Goal: Check status: Check status

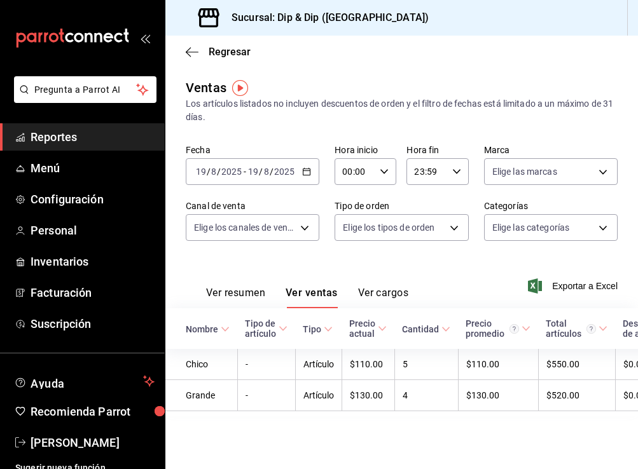
click at [303, 170] on \(Stroke\) "button" at bounding box center [307, 171] width 8 height 7
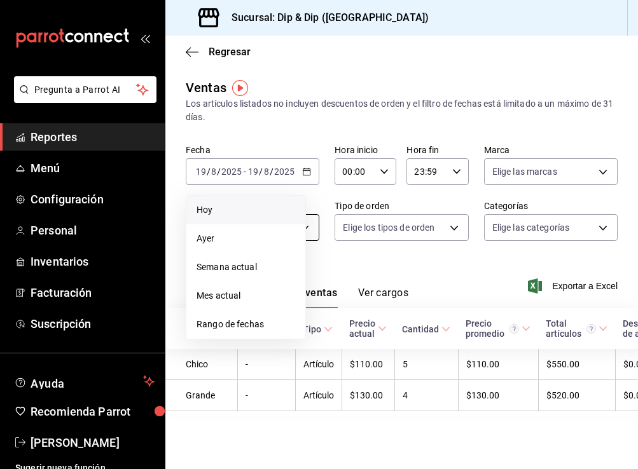
click at [222, 237] on span "Ayer" at bounding box center [245, 238] width 99 height 13
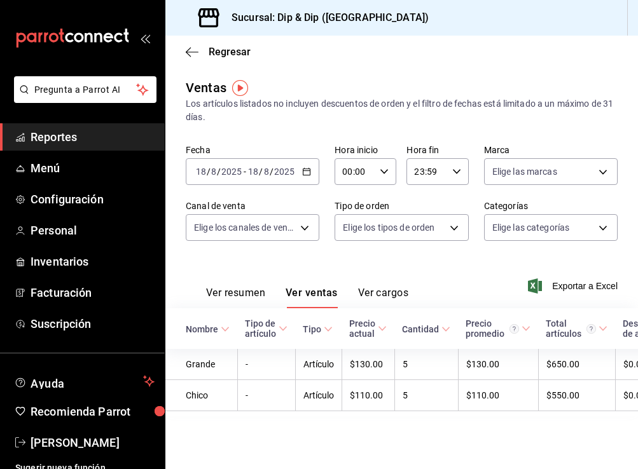
click at [309, 171] on icon "button" at bounding box center [306, 171] width 9 height 9
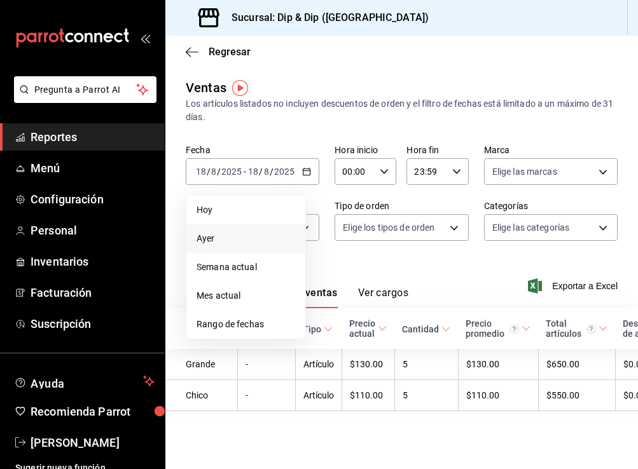
click at [230, 236] on span "Ayer" at bounding box center [245, 238] width 99 height 13
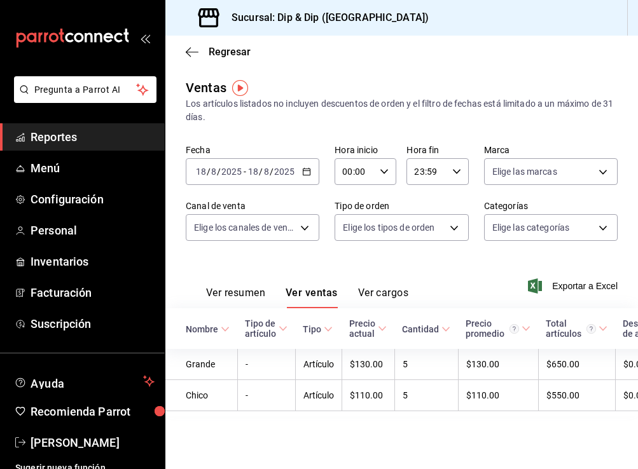
click at [311, 174] on div "2025-08-18 18 / 8 / 2025 - 2025-08-18 18 / 8 / 2025" at bounding box center [252, 171] width 133 height 27
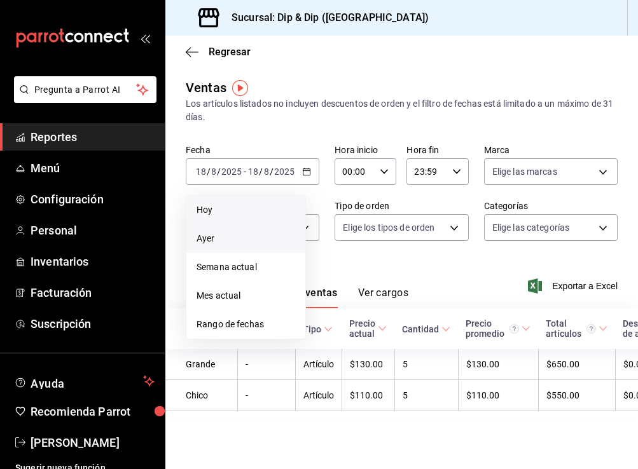
click at [236, 209] on span "Hoy" at bounding box center [245, 209] width 99 height 13
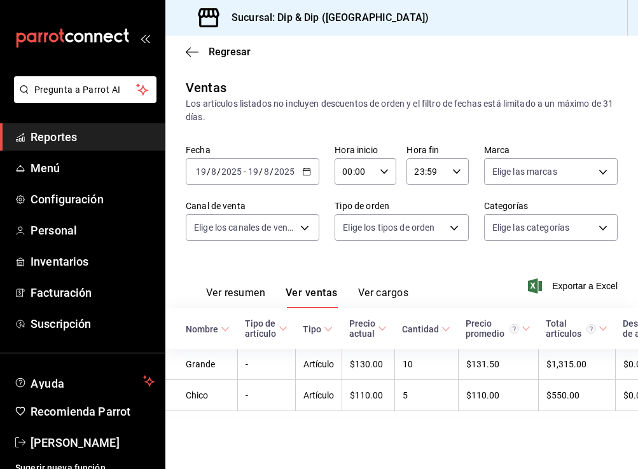
click at [307, 175] on \(Stroke\) "button" at bounding box center [307, 171] width 8 height 7
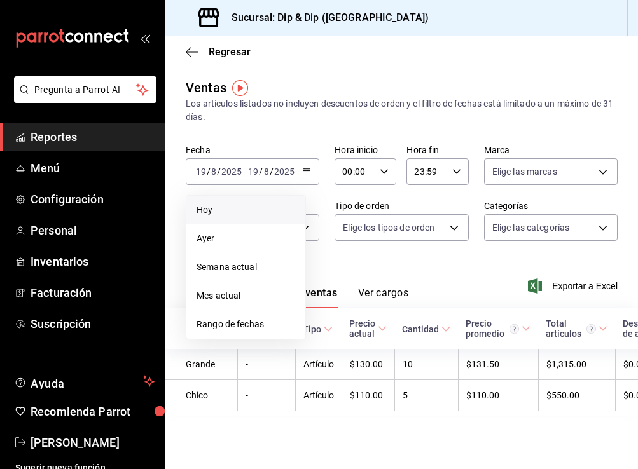
click at [236, 208] on span "Hoy" at bounding box center [245, 209] width 99 height 13
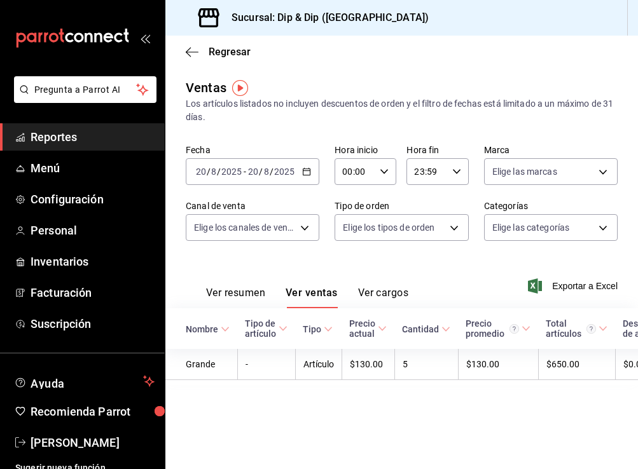
click at [305, 174] on icon "button" at bounding box center [306, 171] width 9 height 9
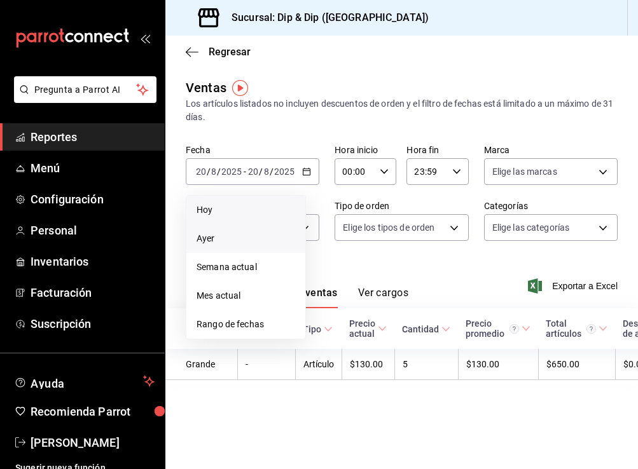
click at [219, 240] on span "Ayer" at bounding box center [245, 238] width 99 height 13
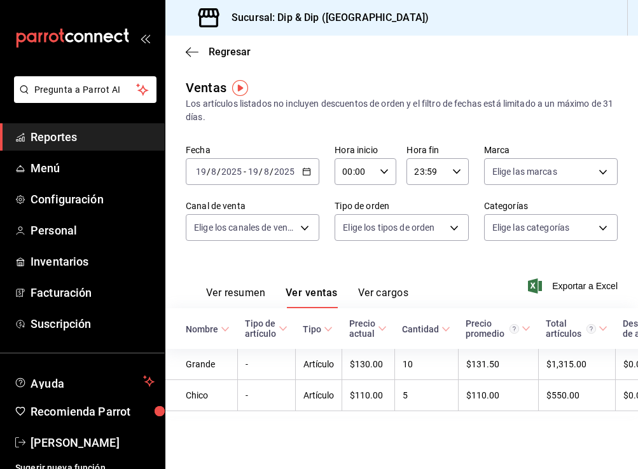
click at [310, 166] on div "[DATE] [DATE] - [DATE] [DATE]" at bounding box center [252, 171] width 133 height 27
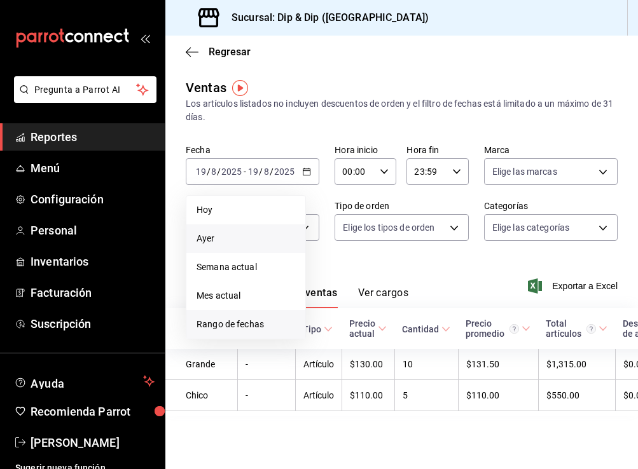
click at [230, 325] on span "Rango de fechas" at bounding box center [245, 324] width 99 height 13
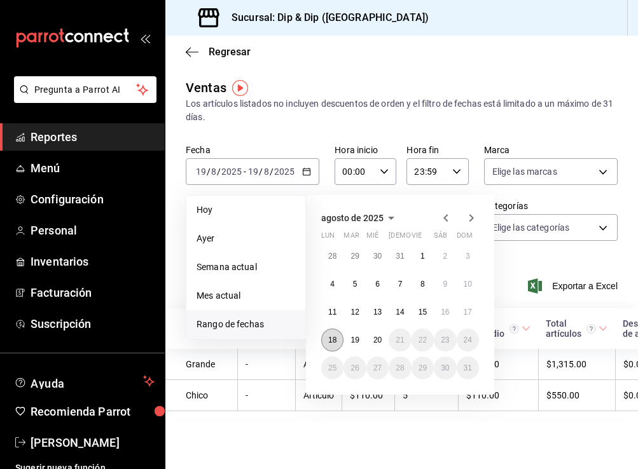
click at [335, 341] on abbr "18" at bounding box center [332, 340] width 8 height 9
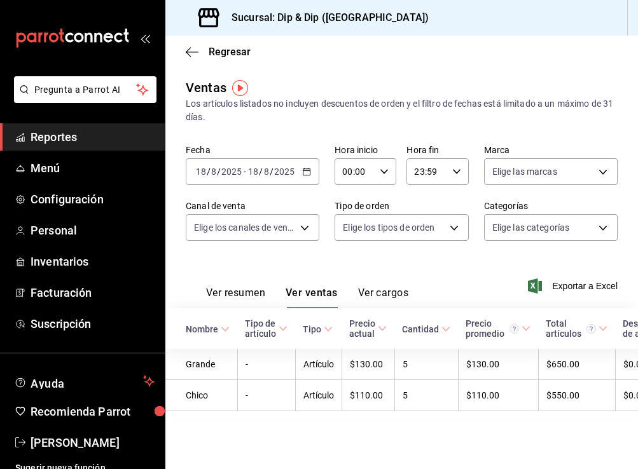
click at [303, 174] on icon "button" at bounding box center [306, 171] width 9 height 9
click at [308, 175] on icon "button" at bounding box center [306, 171] width 9 height 9
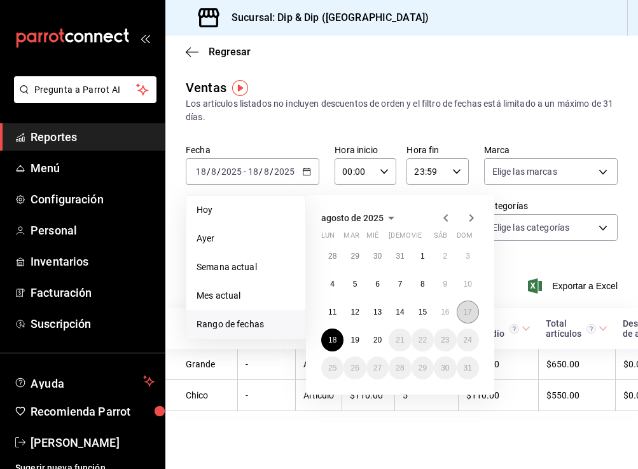
click at [468, 315] on abbr "17" at bounding box center [467, 312] width 8 height 9
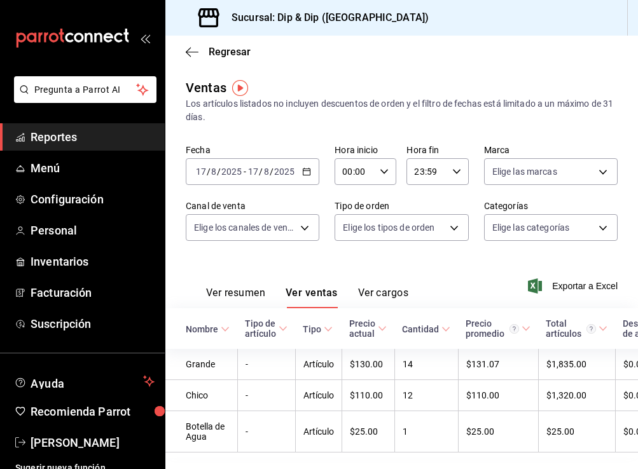
click at [306, 168] on icon "button" at bounding box center [306, 171] width 9 height 9
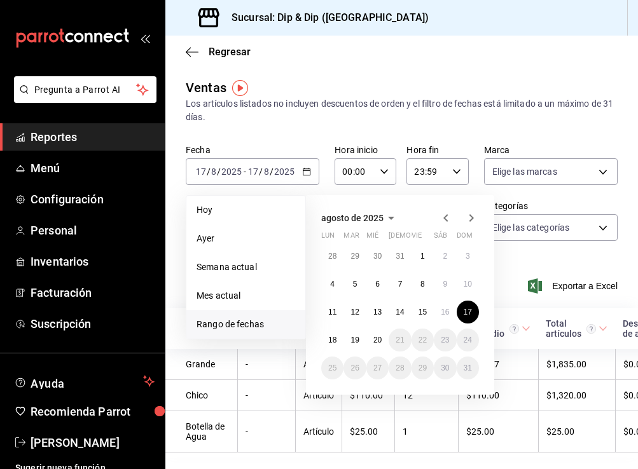
click at [231, 323] on span "Rango de fechas" at bounding box center [245, 324] width 99 height 13
click at [445, 310] on abbr "16" at bounding box center [444, 312] width 8 height 9
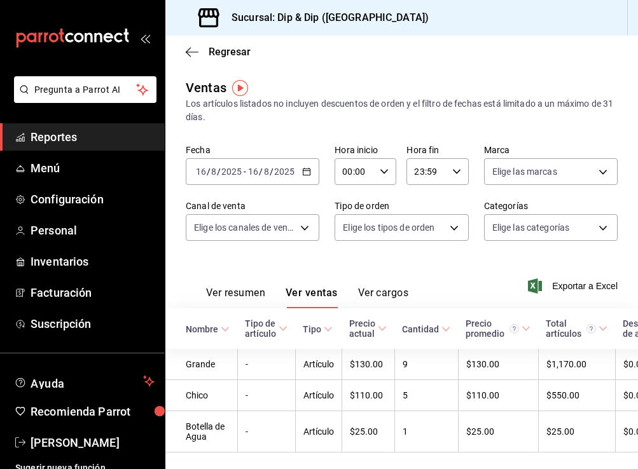
click at [308, 169] on icon "button" at bounding box center [306, 171] width 9 height 9
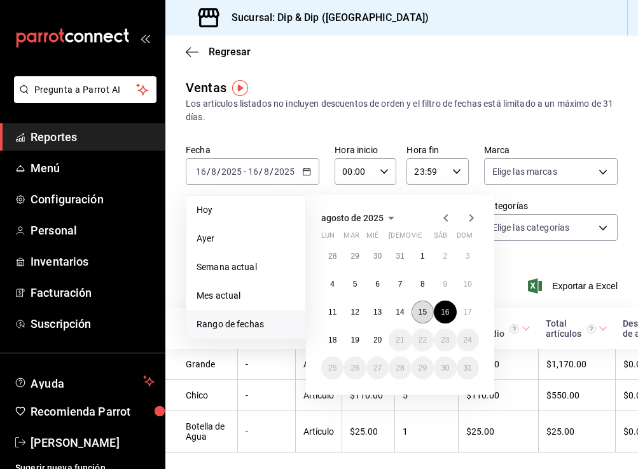
click at [415, 305] on button "15" at bounding box center [422, 312] width 22 height 23
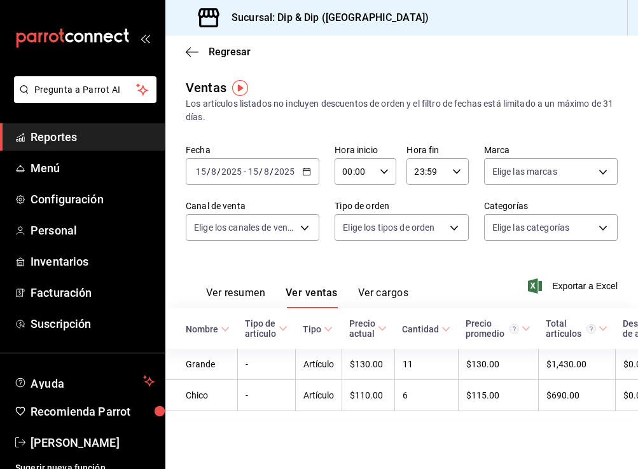
click at [308, 168] on \(Stroke\) "button" at bounding box center [307, 171] width 8 height 7
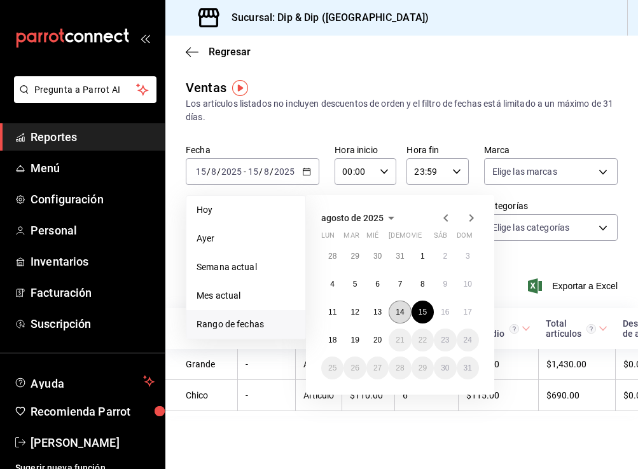
click at [397, 318] on button "14" at bounding box center [399, 312] width 22 height 23
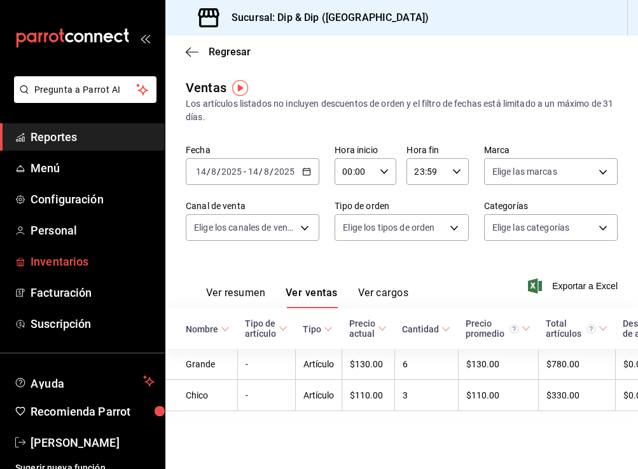
click at [20, 268] on span "mailbox folders" at bounding box center [20, 261] width 10 height 15
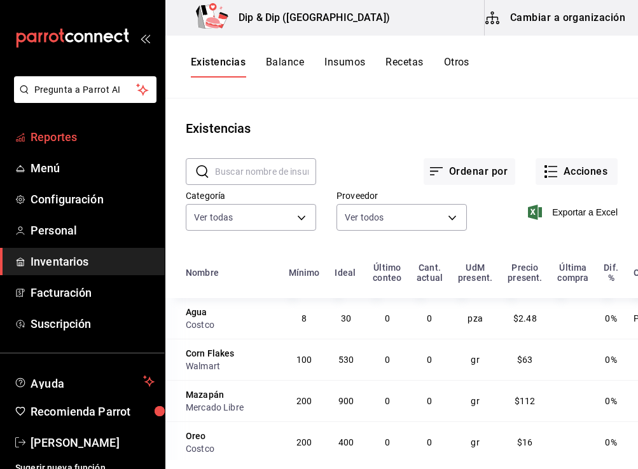
click at [49, 144] on span "Reportes" at bounding box center [93, 136] width 124 height 17
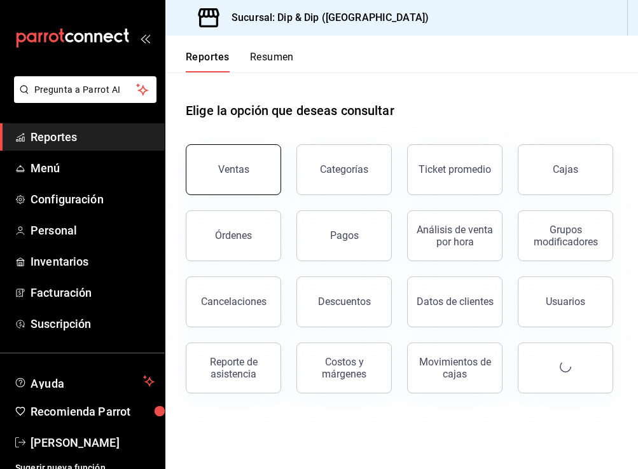
click at [257, 151] on button "Ventas" at bounding box center [233, 169] width 95 height 51
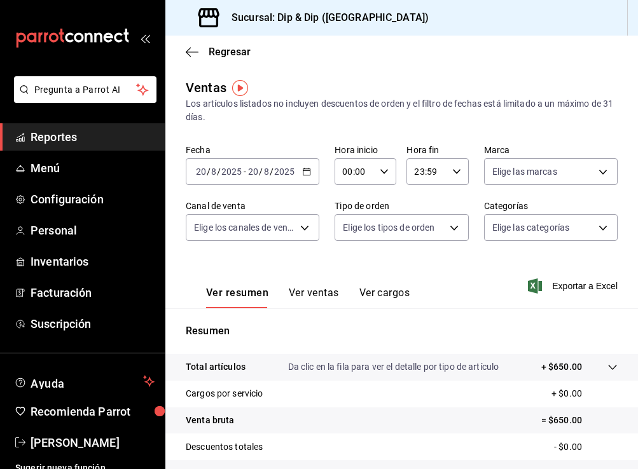
click at [306, 174] on icon "button" at bounding box center [306, 171] width 9 height 9
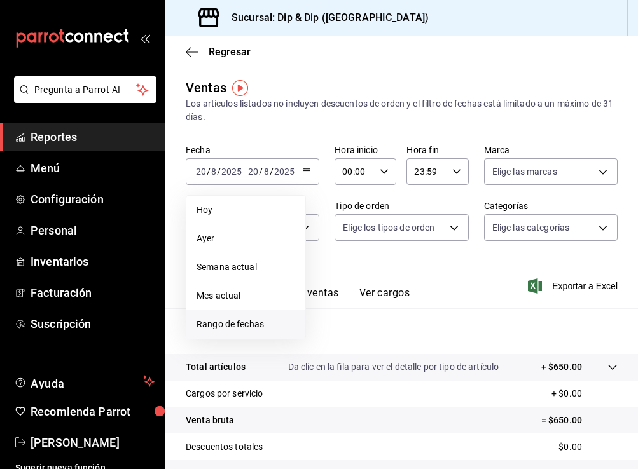
click at [207, 327] on span "Rango de fechas" at bounding box center [245, 324] width 99 height 13
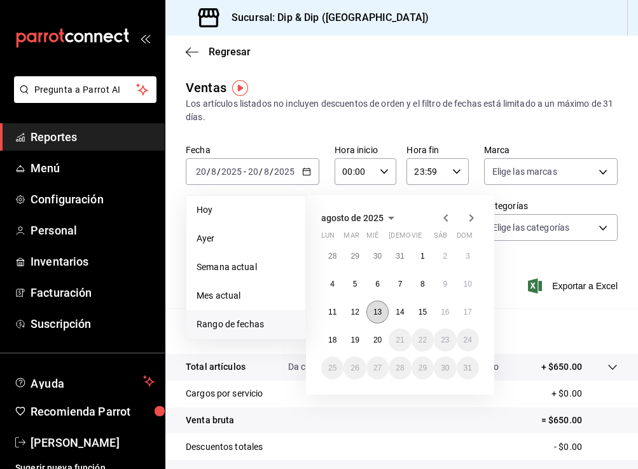
click at [372, 313] on button "13" at bounding box center [377, 312] width 22 height 23
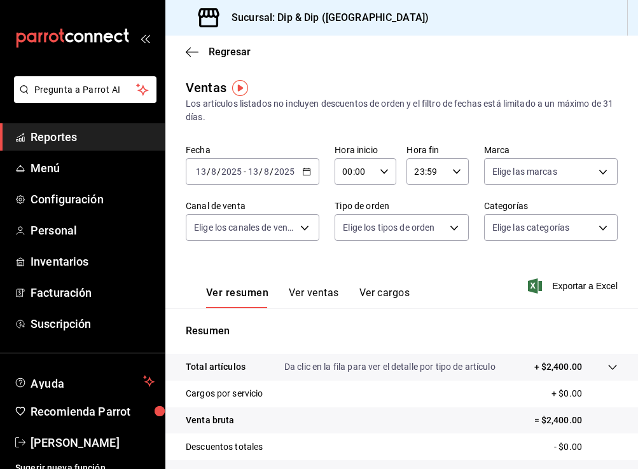
click at [299, 297] on button "Ver ventas" at bounding box center [314, 298] width 50 height 22
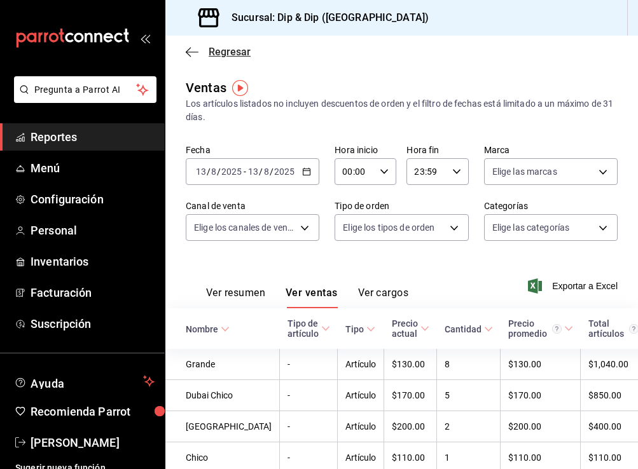
click at [199, 54] on span "Regresar" at bounding box center [218, 52] width 65 height 12
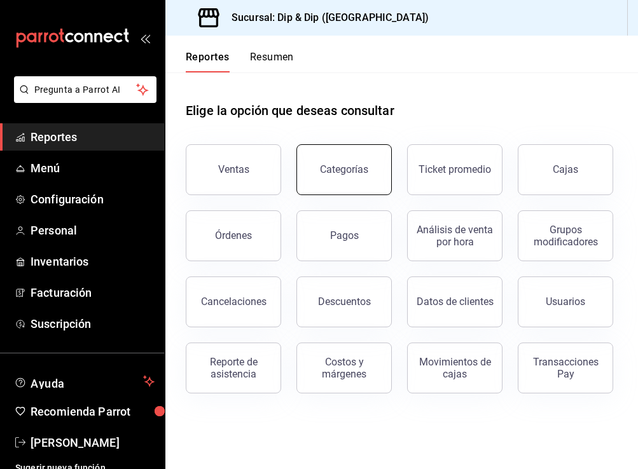
click at [343, 180] on button "Categorías" at bounding box center [343, 169] width 95 height 51
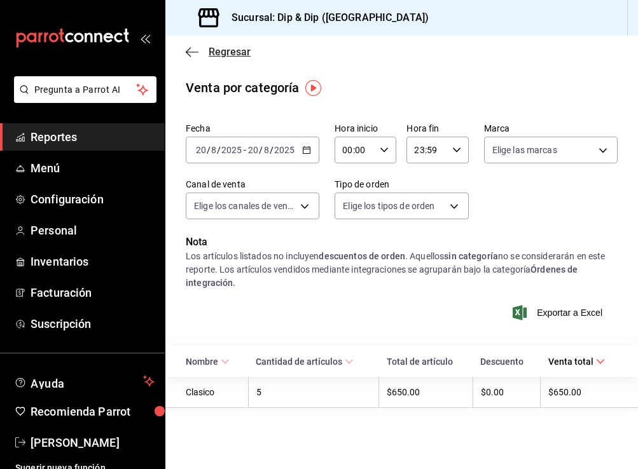
click at [189, 56] on icon "button" at bounding box center [192, 51] width 13 height 11
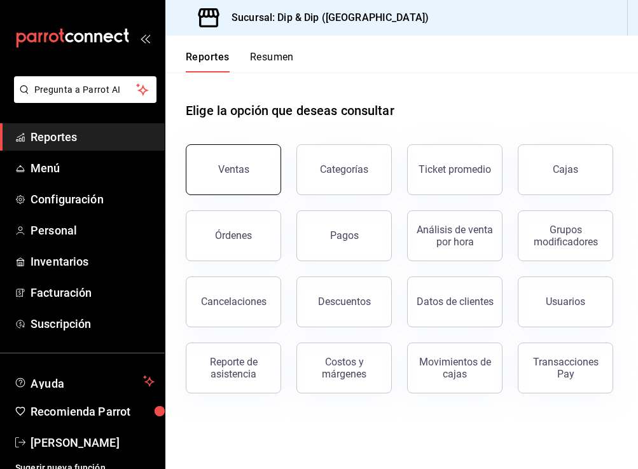
click at [244, 177] on button "Ventas" at bounding box center [233, 169] width 95 height 51
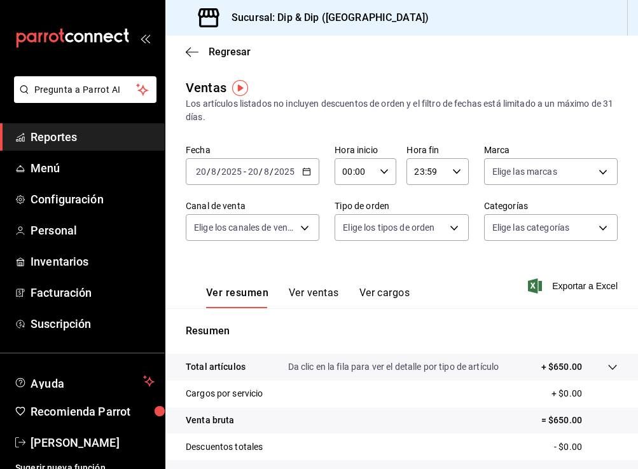
click at [304, 294] on button "Ver ventas" at bounding box center [314, 298] width 50 height 22
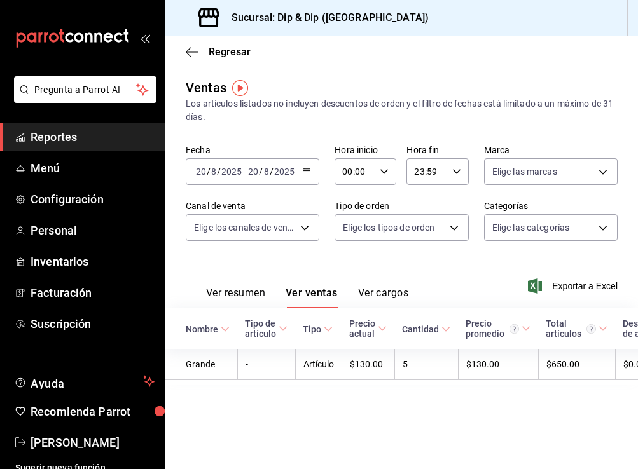
click at [310, 167] on icon "button" at bounding box center [306, 171] width 9 height 9
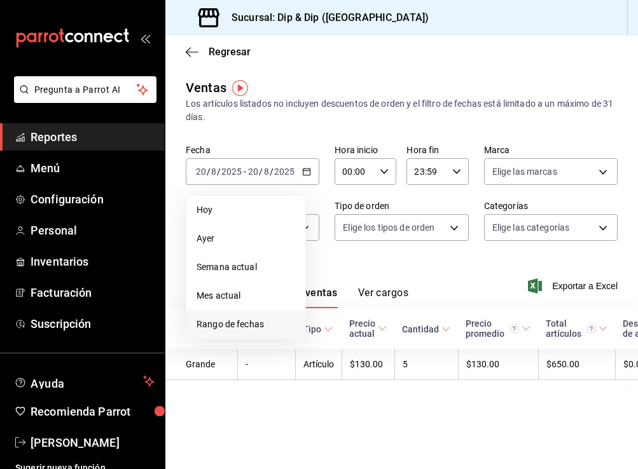
click at [222, 327] on span "Rango de fechas" at bounding box center [245, 324] width 99 height 13
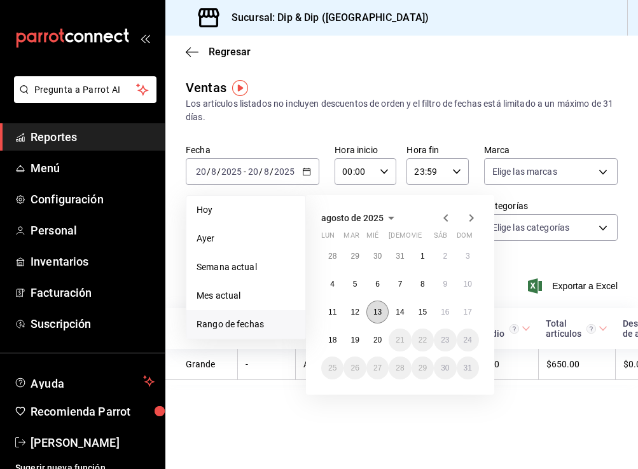
click at [376, 310] on abbr "13" at bounding box center [377, 312] width 8 height 9
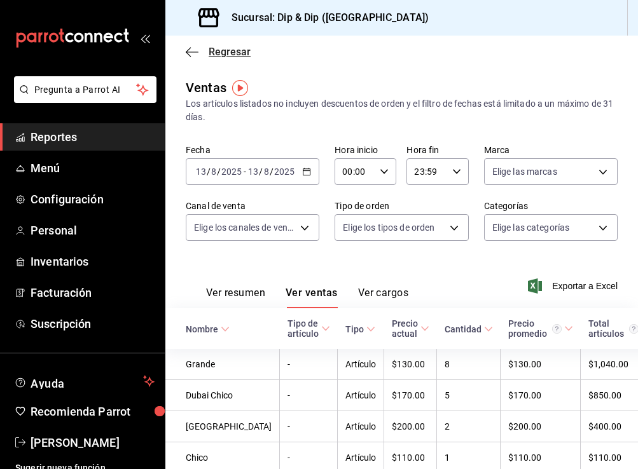
click at [189, 53] on icon "button" at bounding box center [192, 51] width 13 height 11
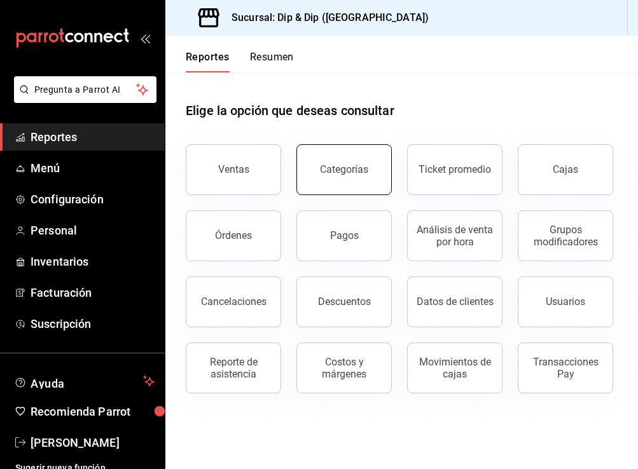
click at [325, 167] on div "Categorías" at bounding box center [344, 169] width 48 height 12
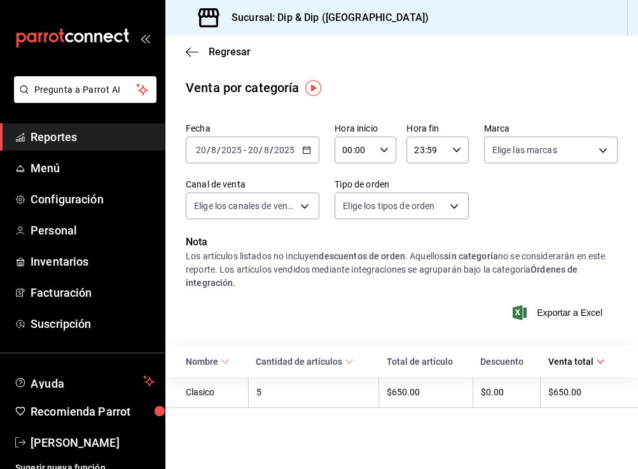
click at [311, 152] on div "[DATE] [DATE] - [DATE] [DATE]" at bounding box center [252, 150] width 133 height 27
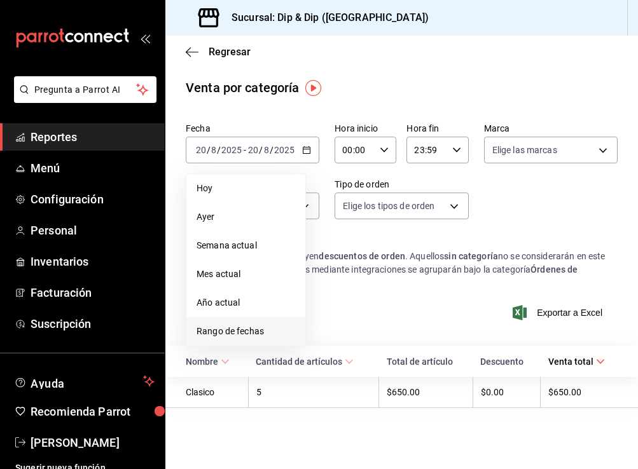
click at [219, 336] on span "Rango de fechas" at bounding box center [245, 331] width 99 height 13
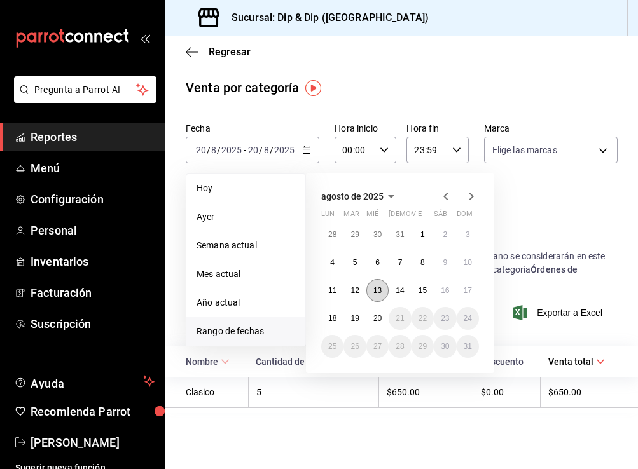
click at [376, 294] on abbr "13" at bounding box center [377, 290] width 8 height 9
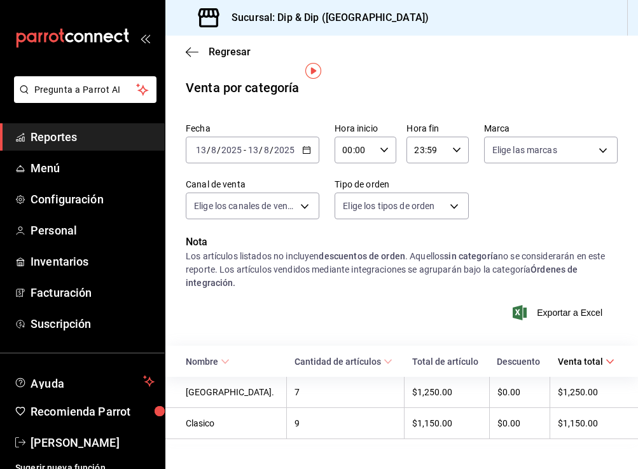
scroll to position [17, 0]
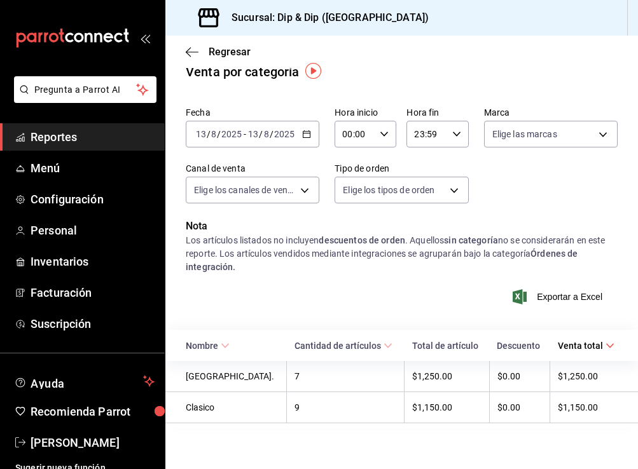
click at [304, 136] on \(Stroke\) "button" at bounding box center [307, 134] width 8 height 7
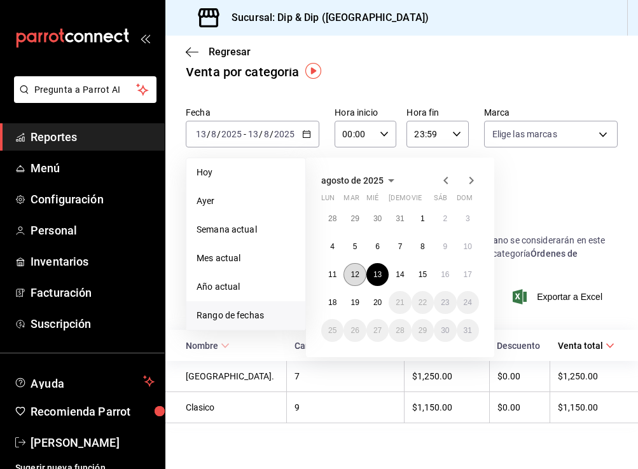
click at [358, 275] on abbr "12" at bounding box center [354, 274] width 8 height 9
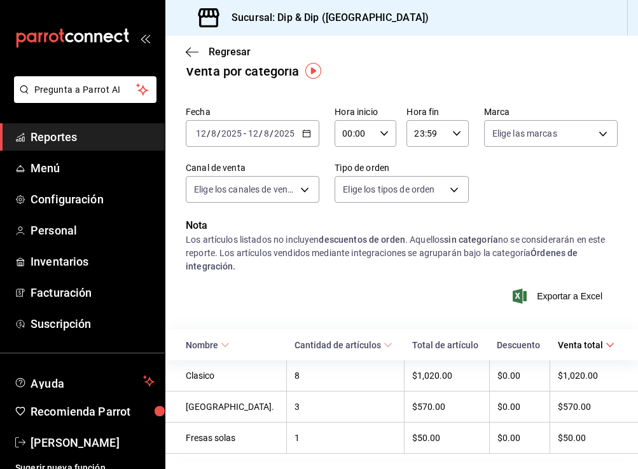
click at [304, 130] on icon "button" at bounding box center [306, 133] width 9 height 9
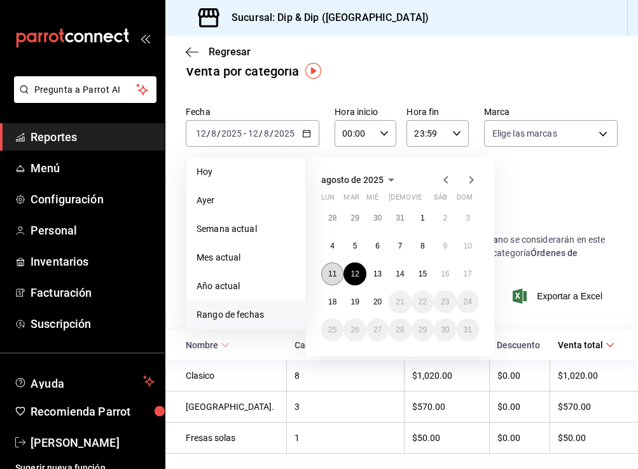
click at [336, 278] on button "11" at bounding box center [332, 274] width 22 height 23
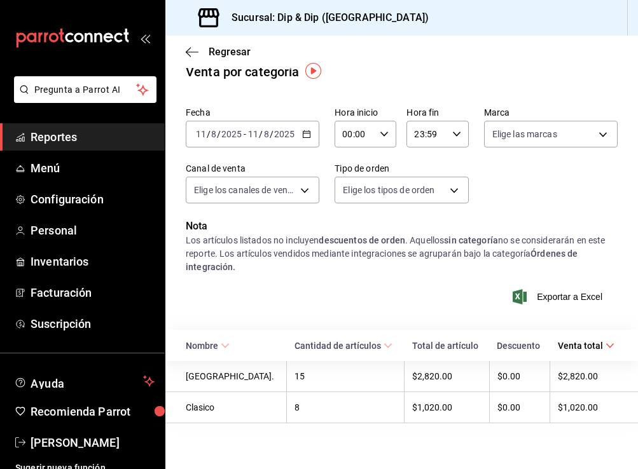
click at [310, 130] on icon "button" at bounding box center [306, 134] width 9 height 9
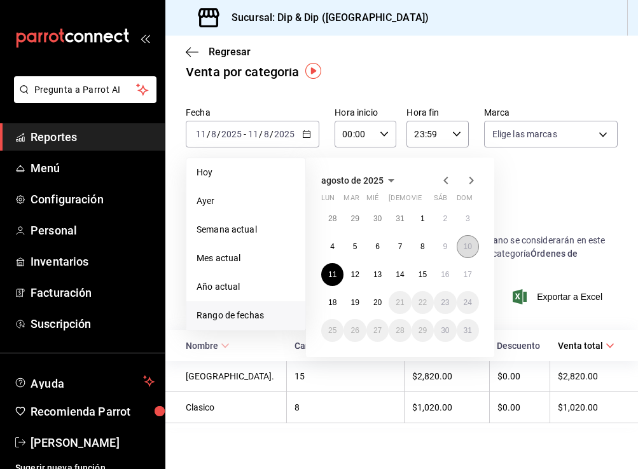
click at [465, 249] on abbr "10" at bounding box center [467, 246] width 8 height 9
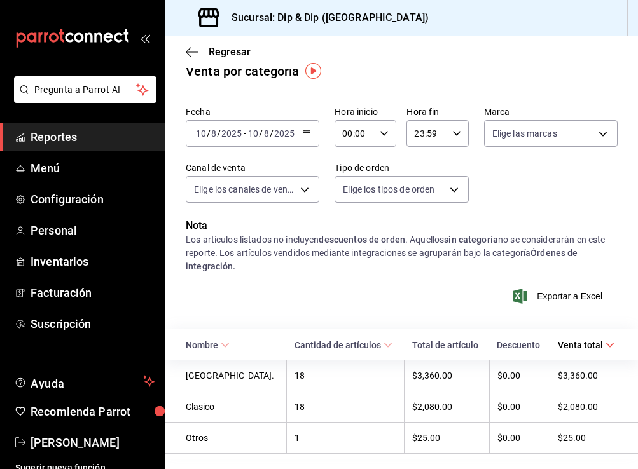
click at [308, 133] on icon "button" at bounding box center [306, 133] width 9 height 9
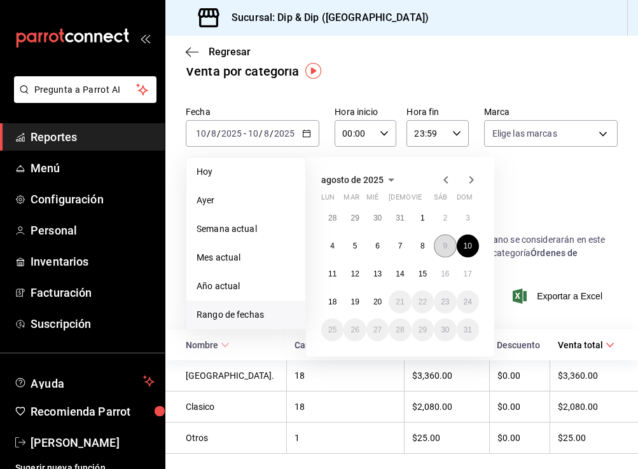
click at [444, 243] on abbr "9" at bounding box center [444, 246] width 4 height 9
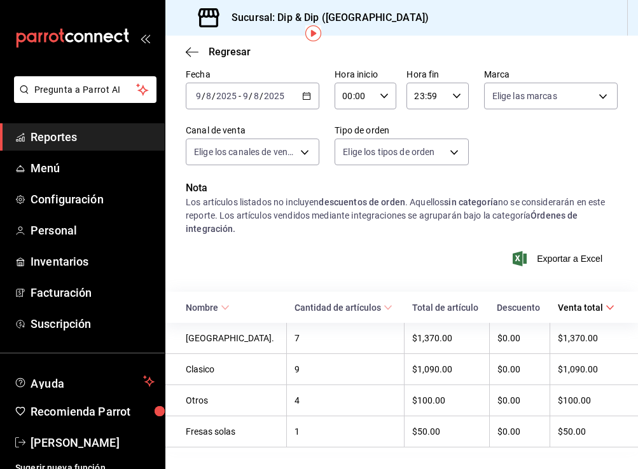
scroll to position [53, 0]
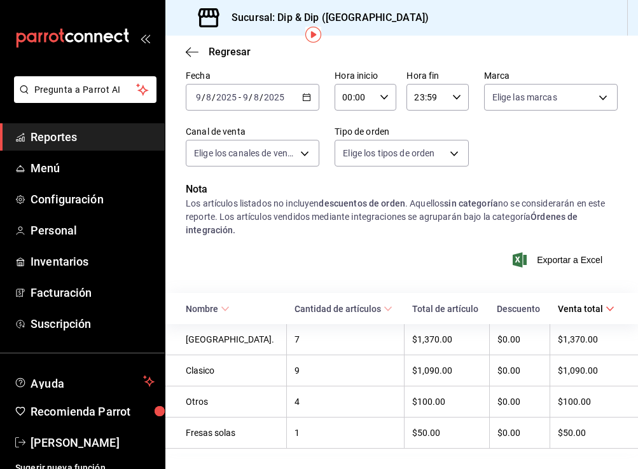
click at [306, 93] on icon "button" at bounding box center [306, 97] width 9 height 9
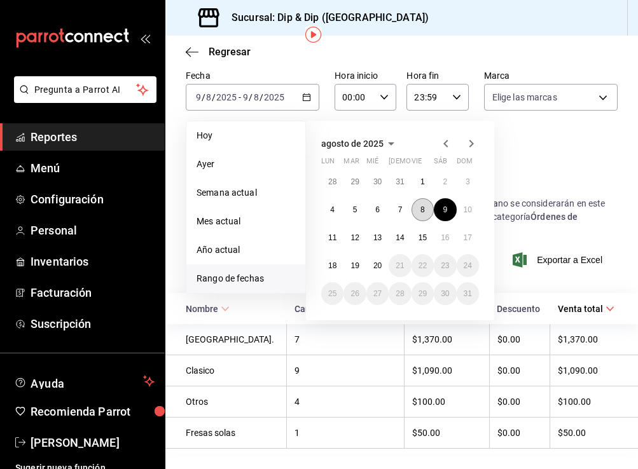
click at [427, 209] on button "8" at bounding box center [422, 209] width 22 height 23
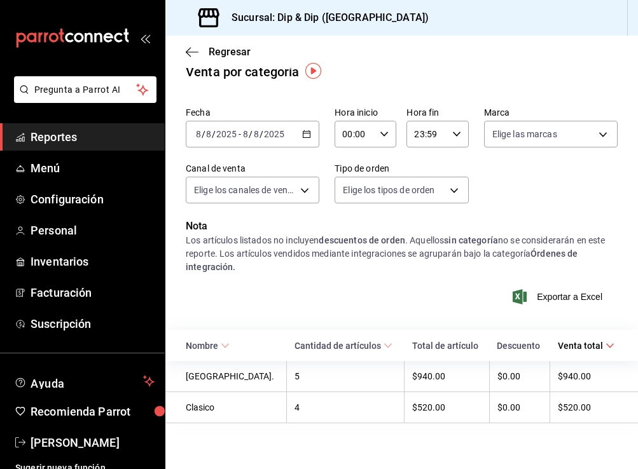
scroll to position [15, 0]
click at [306, 135] on icon "button" at bounding box center [306, 134] width 9 height 9
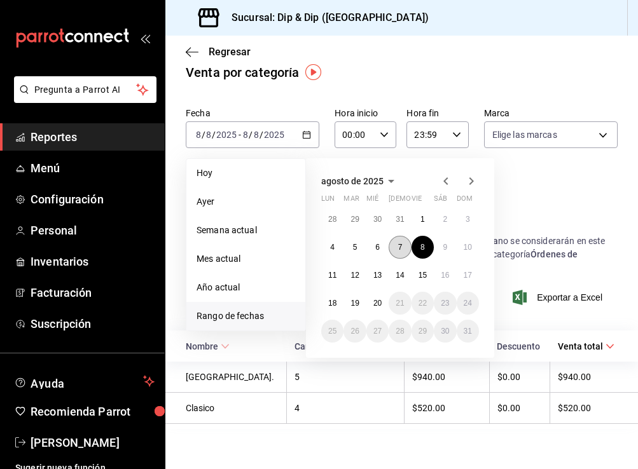
click at [399, 248] on abbr "7" at bounding box center [400, 247] width 4 height 9
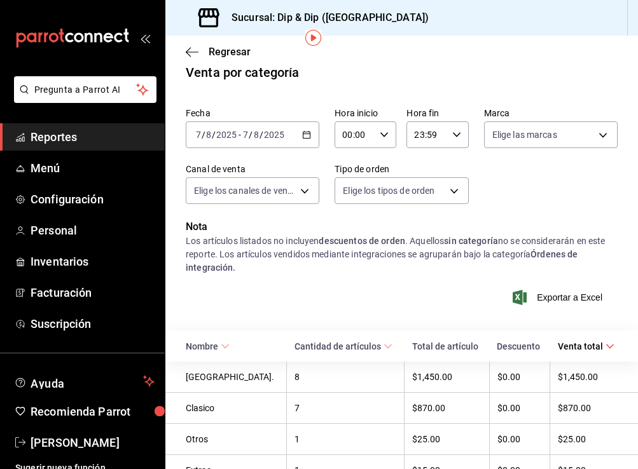
scroll to position [79, 0]
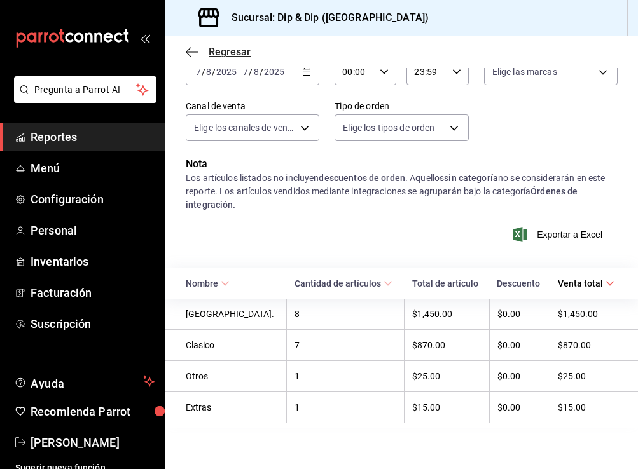
click at [190, 50] on icon "button" at bounding box center [192, 51] width 13 height 11
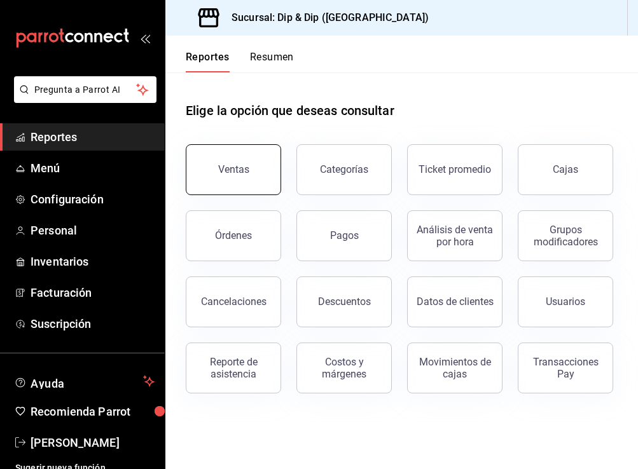
click at [227, 171] on div "Ventas" at bounding box center [233, 169] width 31 height 12
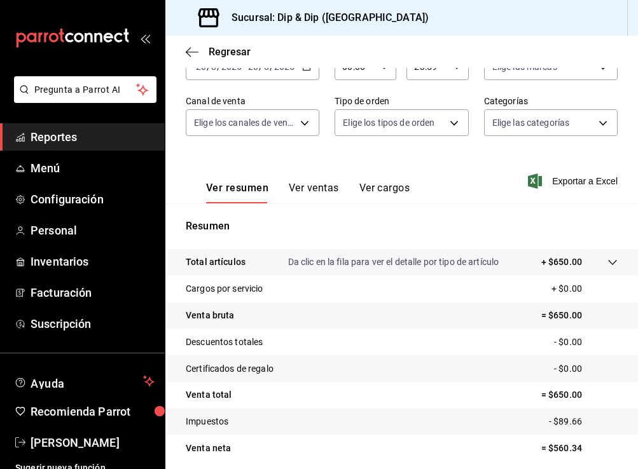
click at [309, 187] on button "Ver ventas" at bounding box center [314, 193] width 50 height 22
